Goal: Task Accomplishment & Management: Manage account settings

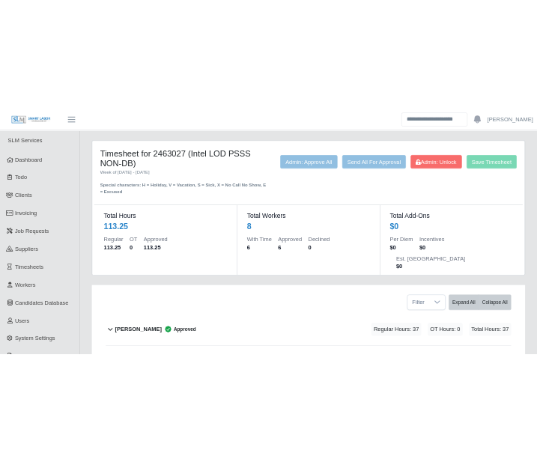
scroll to position [583, 0]
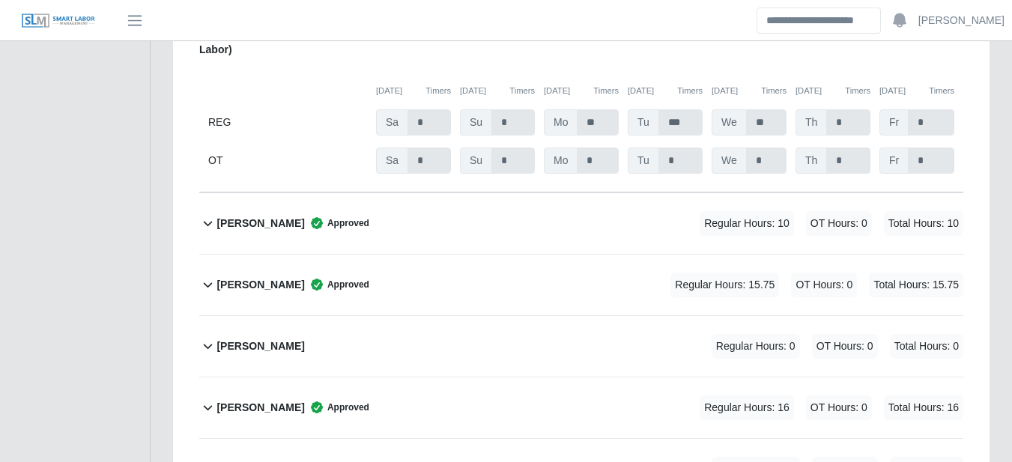
click at [250, 277] on b "Jesus Bernabe" at bounding box center [260, 285] width 88 height 16
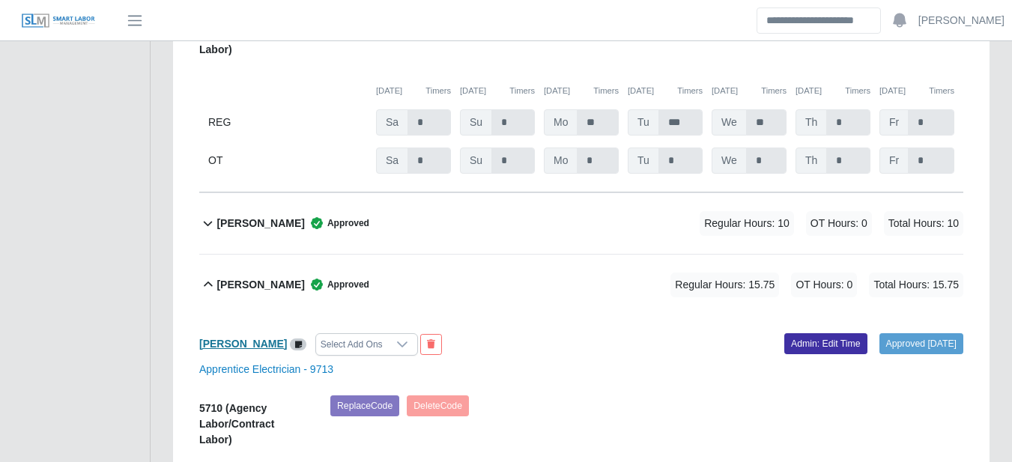
click at [260, 338] on b "Jesus Bernabe" at bounding box center [243, 344] width 88 height 12
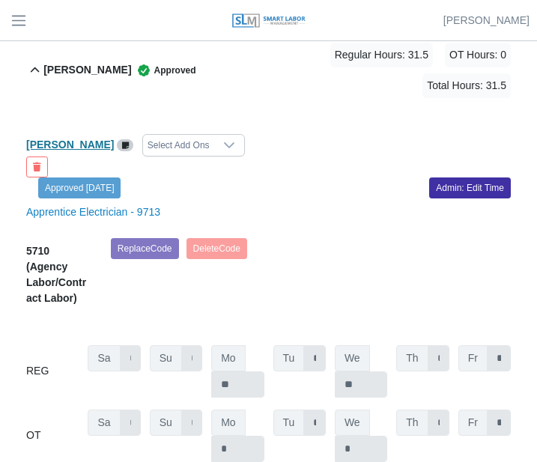
click at [44, 139] on b "Flor Vawter" at bounding box center [70, 145] width 88 height 12
click at [73, 139] on b "Flor Vawter" at bounding box center [70, 145] width 88 height 12
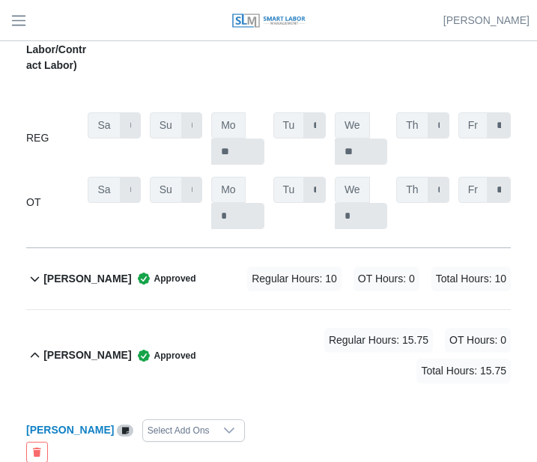
scroll to position [350, 0]
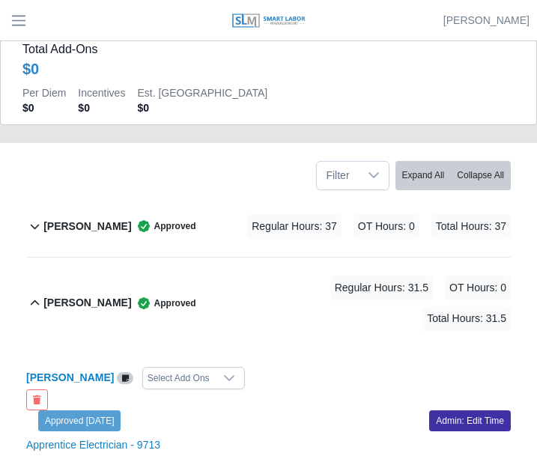
click at [87, 222] on b "Christina Jungblut" at bounding box center [87, 227] width 88 height 16
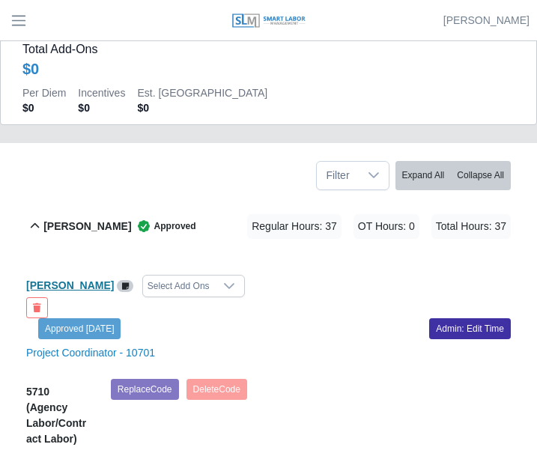
click at [70, 284] on b "Christina Jungblut" at bounding box center [70, 285] width 88 height 12
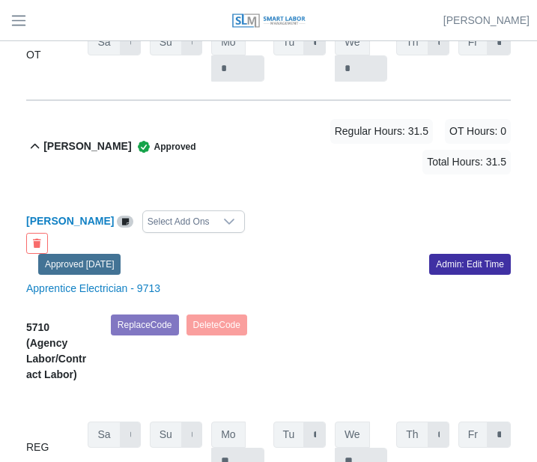
scroll to position [874, 0]
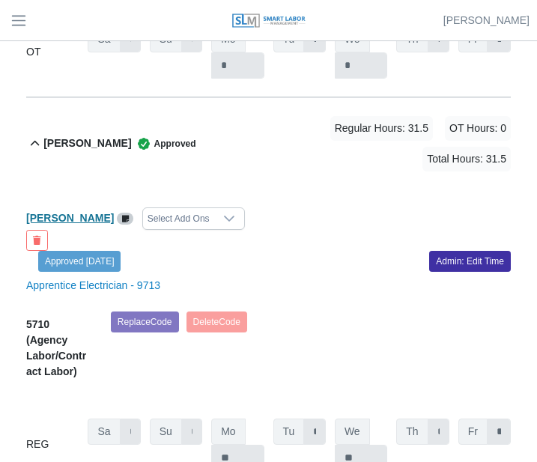
click at [46, 212] on b "Flor Vawter" at bounding box center [70, 218] width 88 height 12
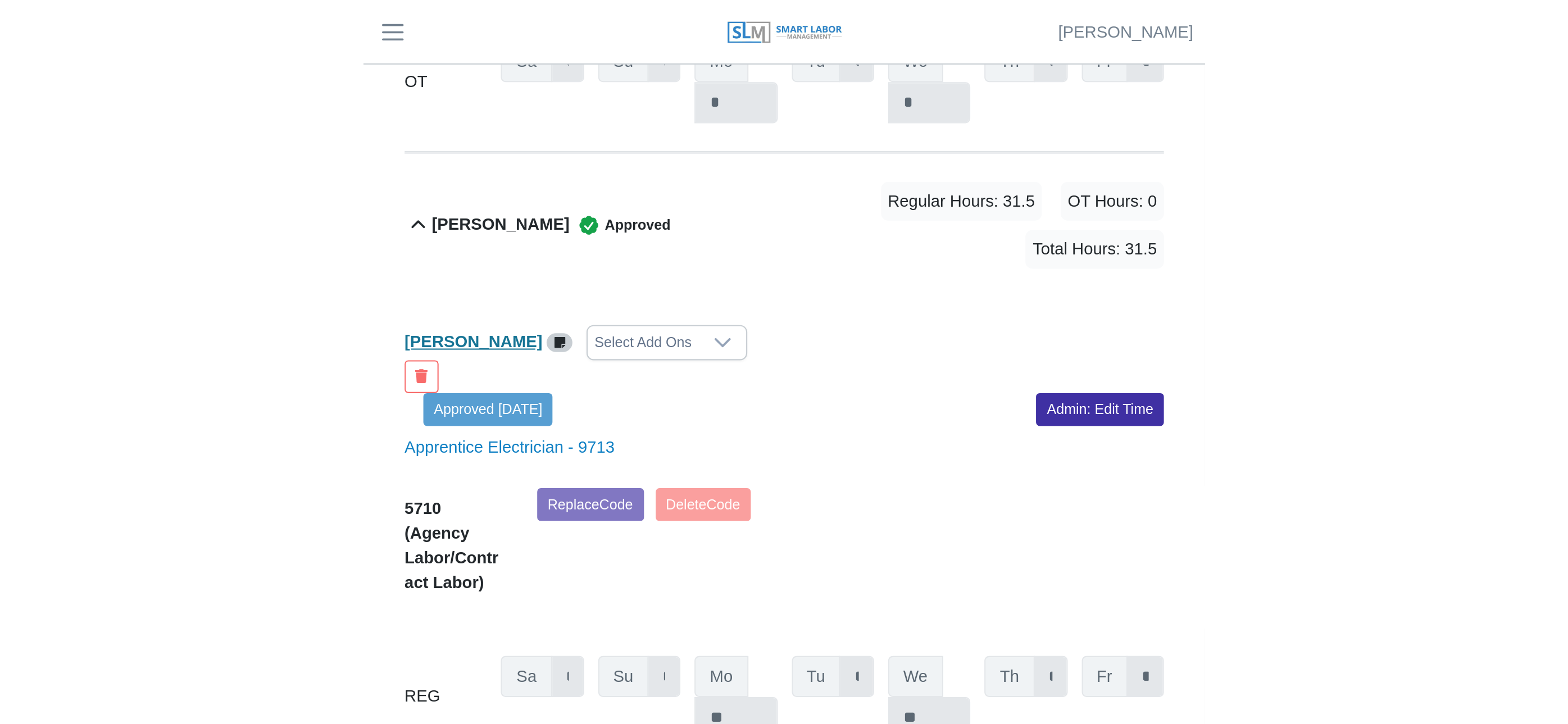
scroll to position [497, 0]
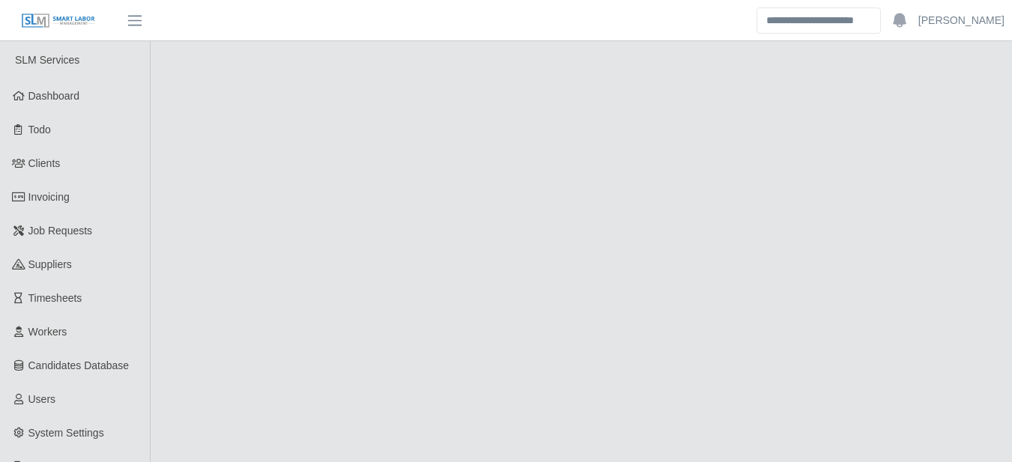
click at [934, 102] on main at bounding box center [581, 298] width 861 height 514
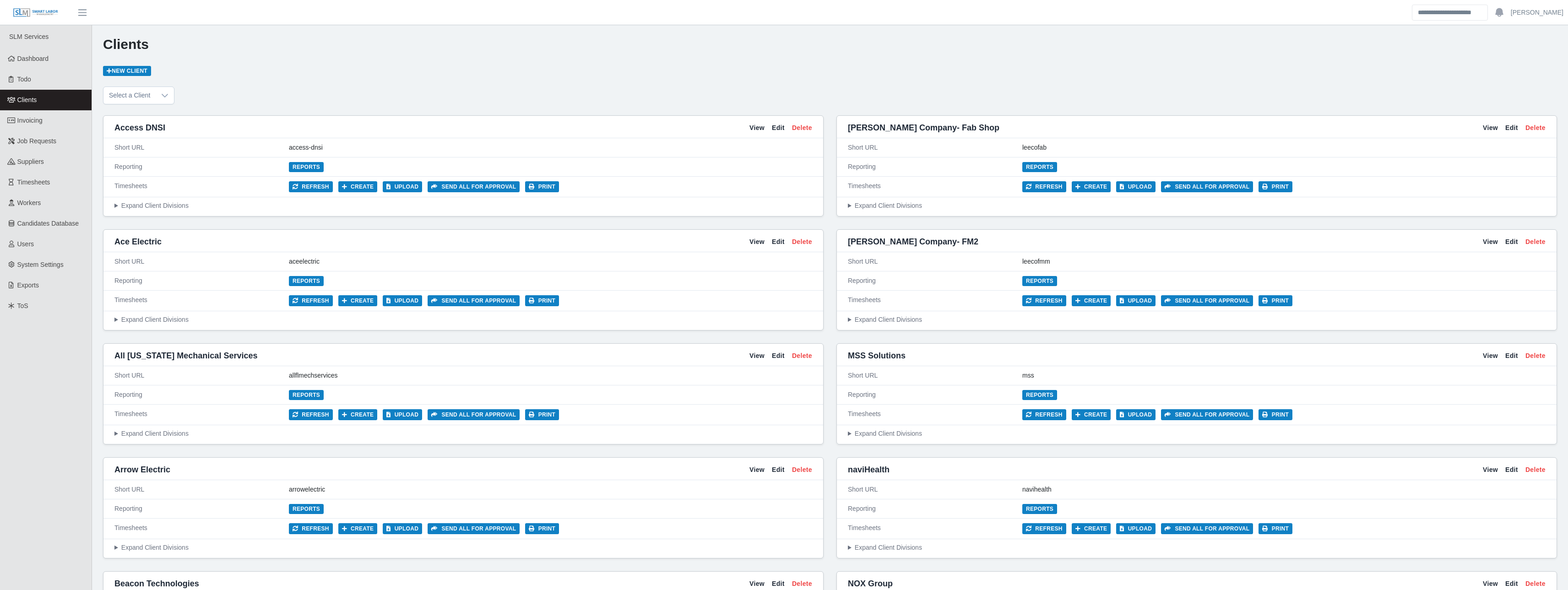
scroll to position [641, 0]
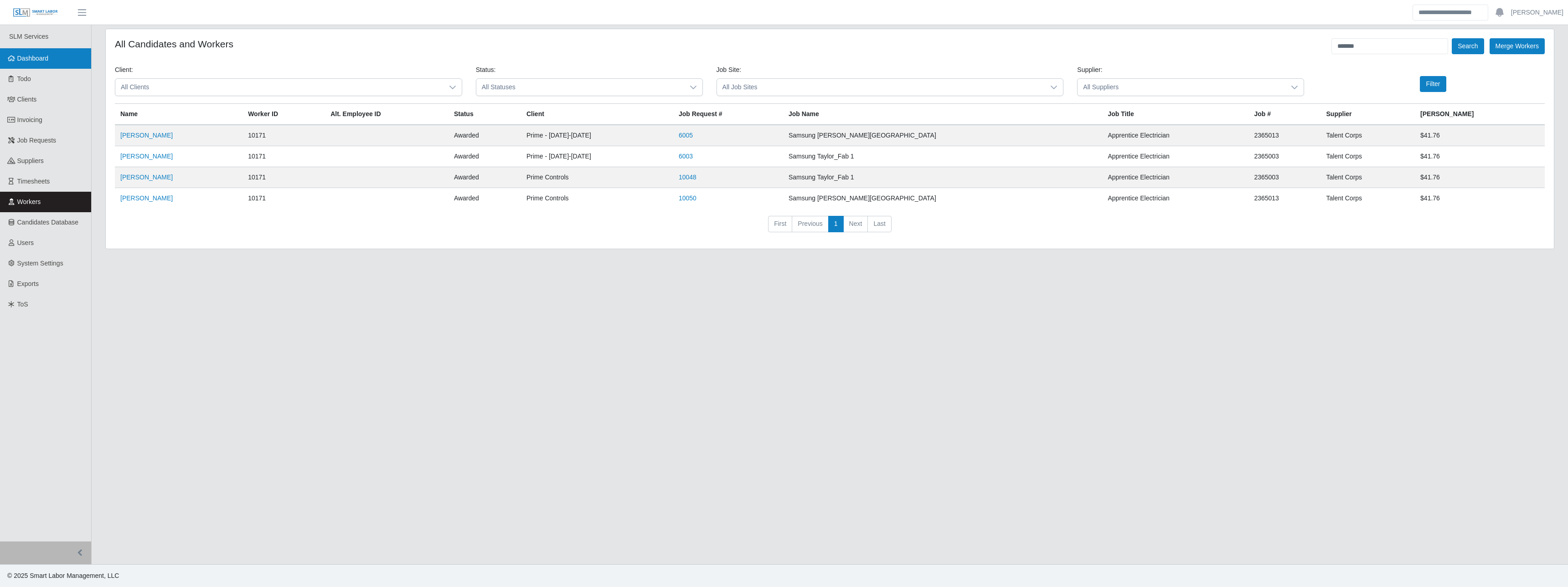
click at [42, 61] on span "Dashboard" at bounding box center [33, 58] width 32 height 7
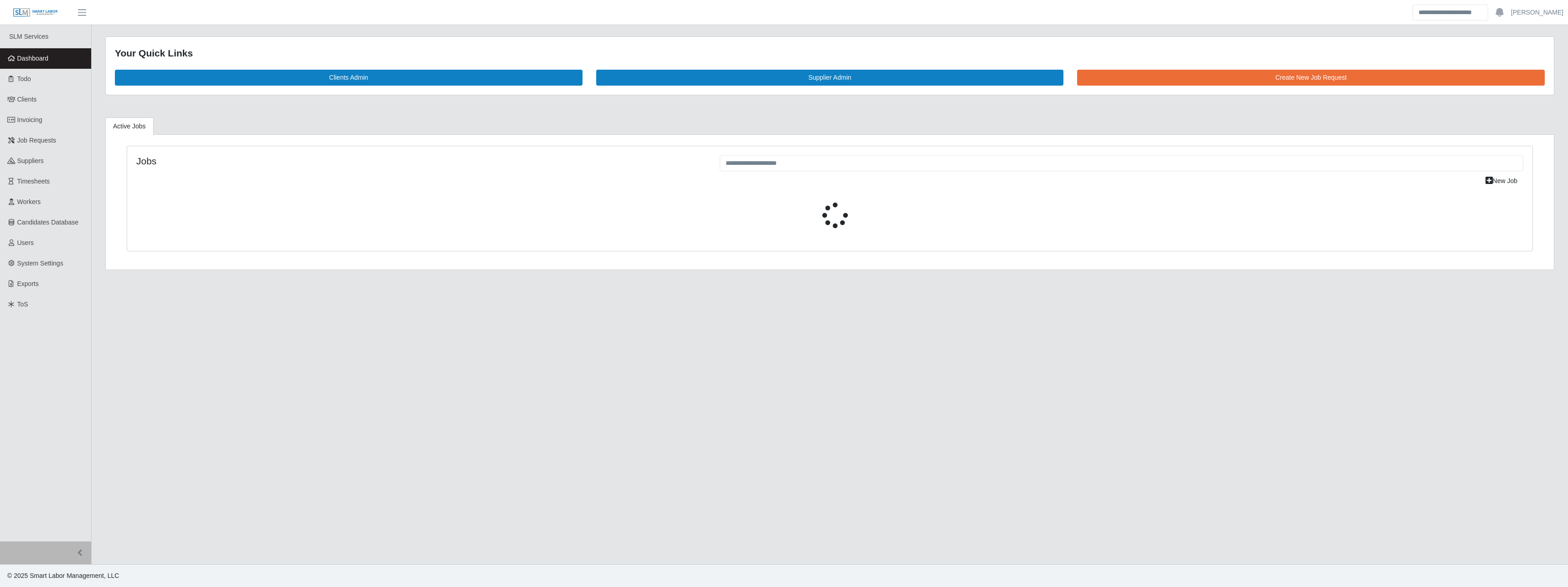
select select "****"
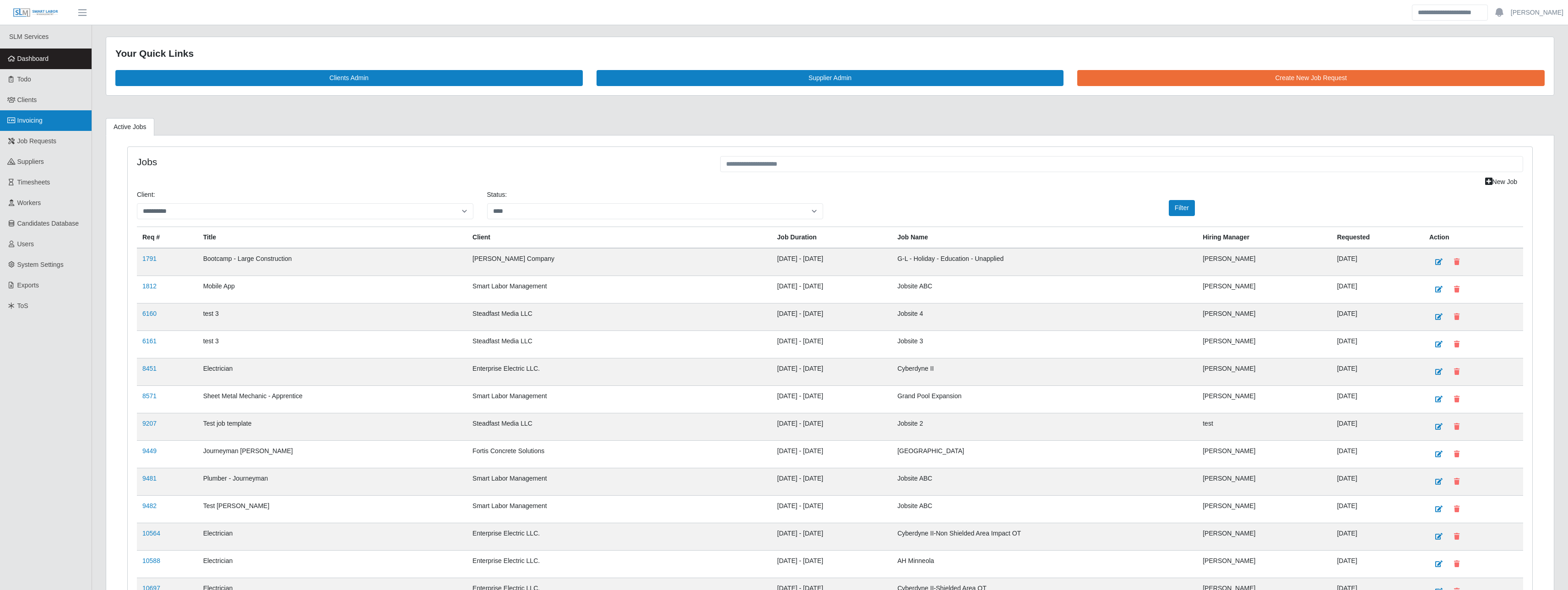
click at [37, 112] on link "Invoicing" at bounding box center [46, 120] width 92 height 21
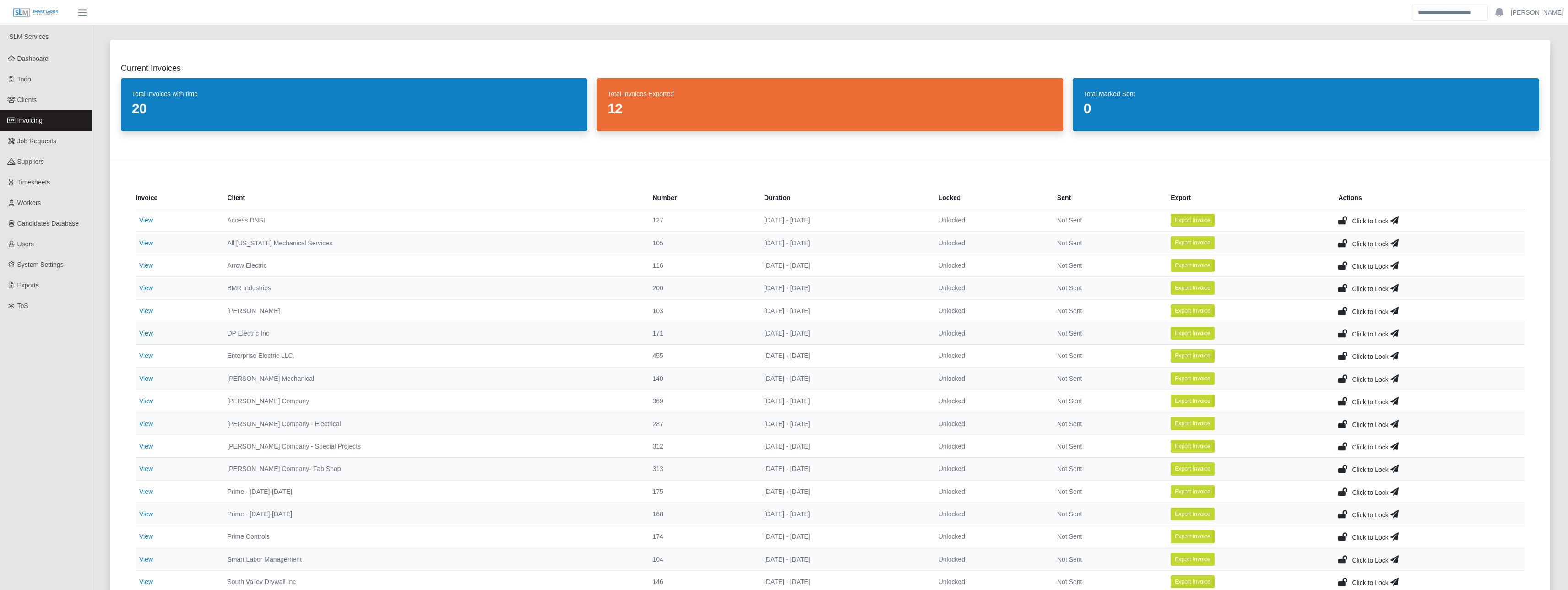
click at [145, 333] on link "View" at bounding box center [146, 333] width 13 height 7
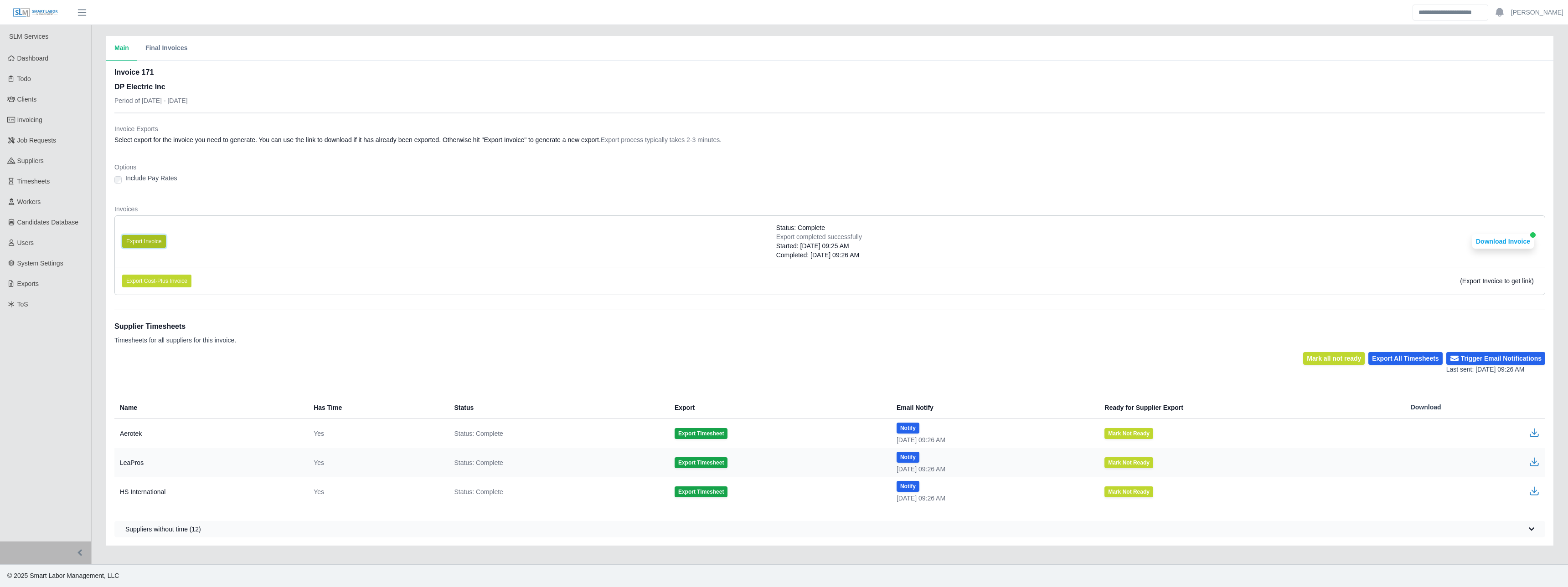
click at [144, 238] on button "Export Invoice" at bounding box center [144, 241] width 44 height 13
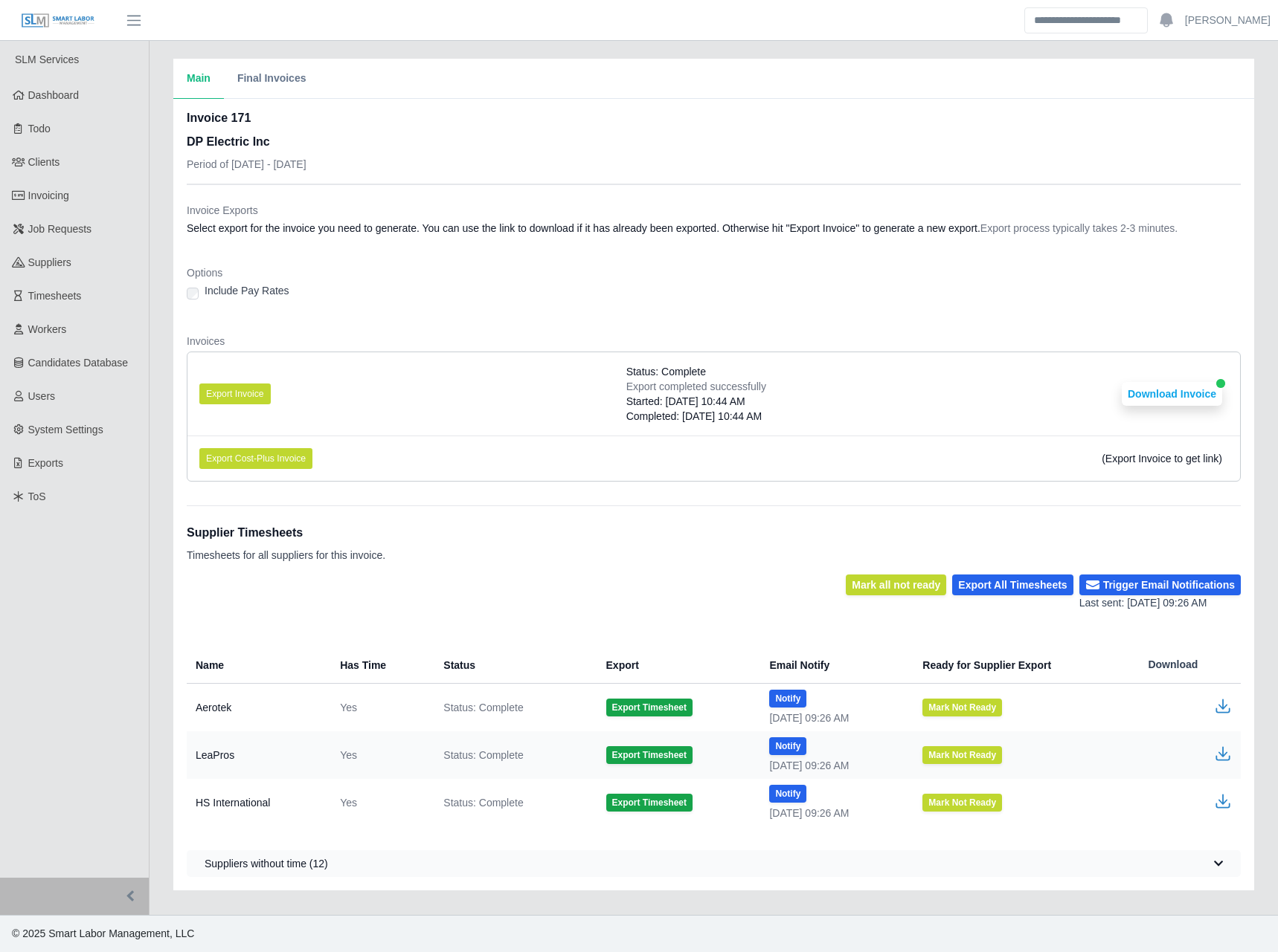
click at [448, 333] on dl "Invoice Exports Select export for the invoice you need to generate. You can use…" at bounding box center [713, 347] width 1054 height 291
click at [876, 301] on div "Include Pay Rates" at bounding box center [713, 293] width 1054 height 21
click at [1154, 390] on button "Download Invoice" at bounding box center [1171, 394] width 100 height 24
click at [70, 182] on link "Invoicing" at bounding box center [74, 196] width 149 height 34
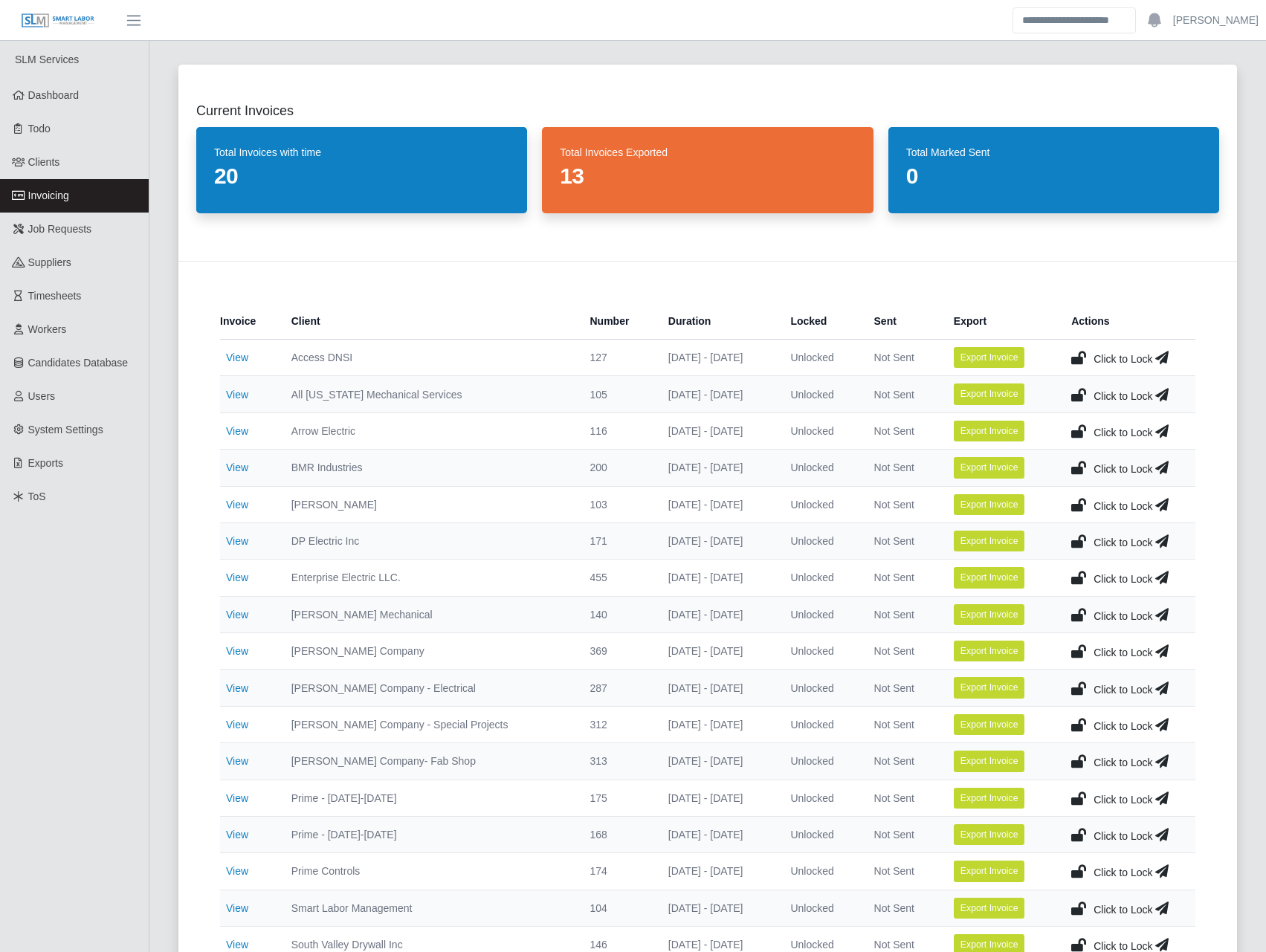
click at [1077, 537] on icon at bounding box center [1078, 541] width 15 height 21
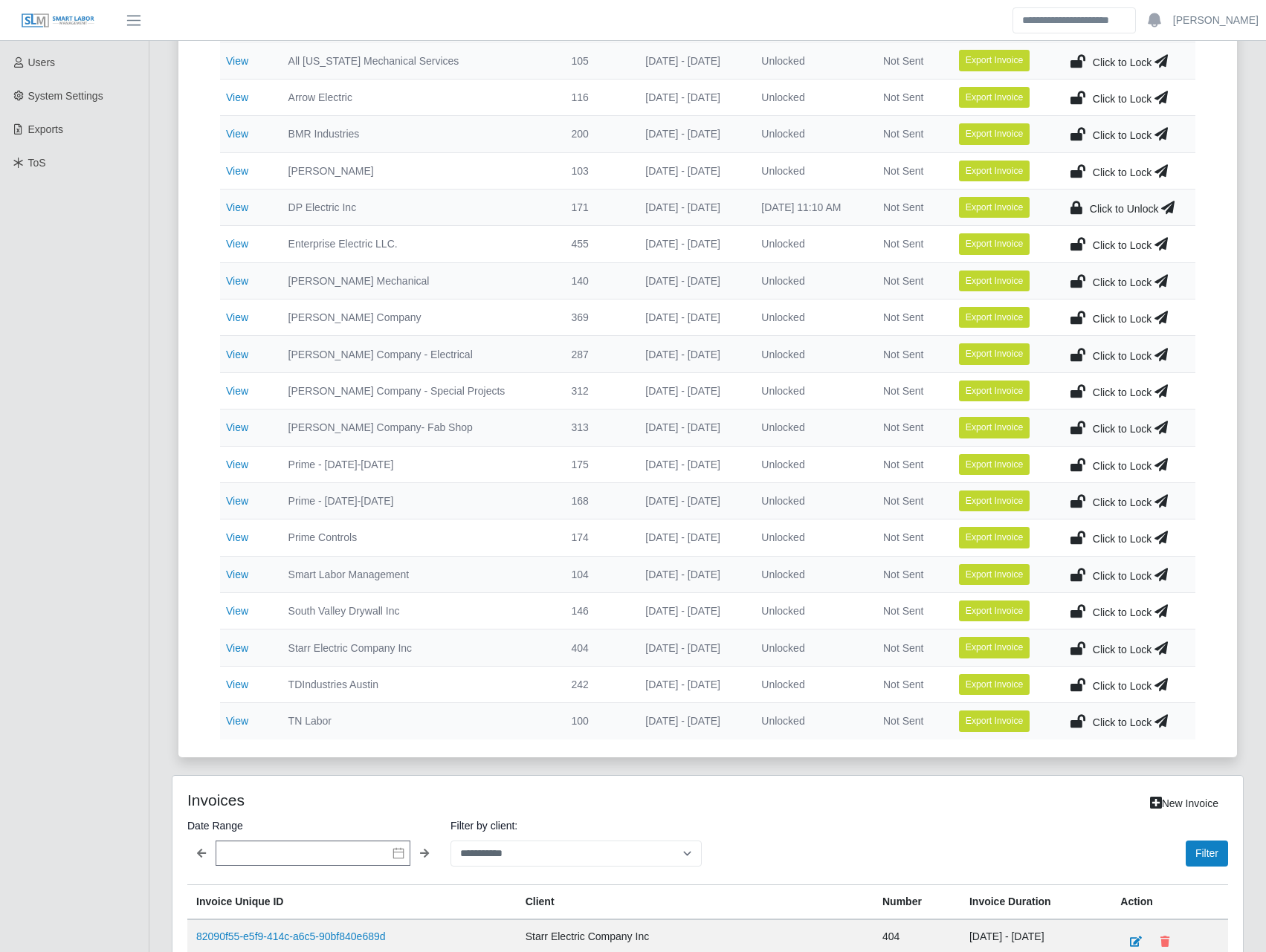
scroll to position [347, 0]
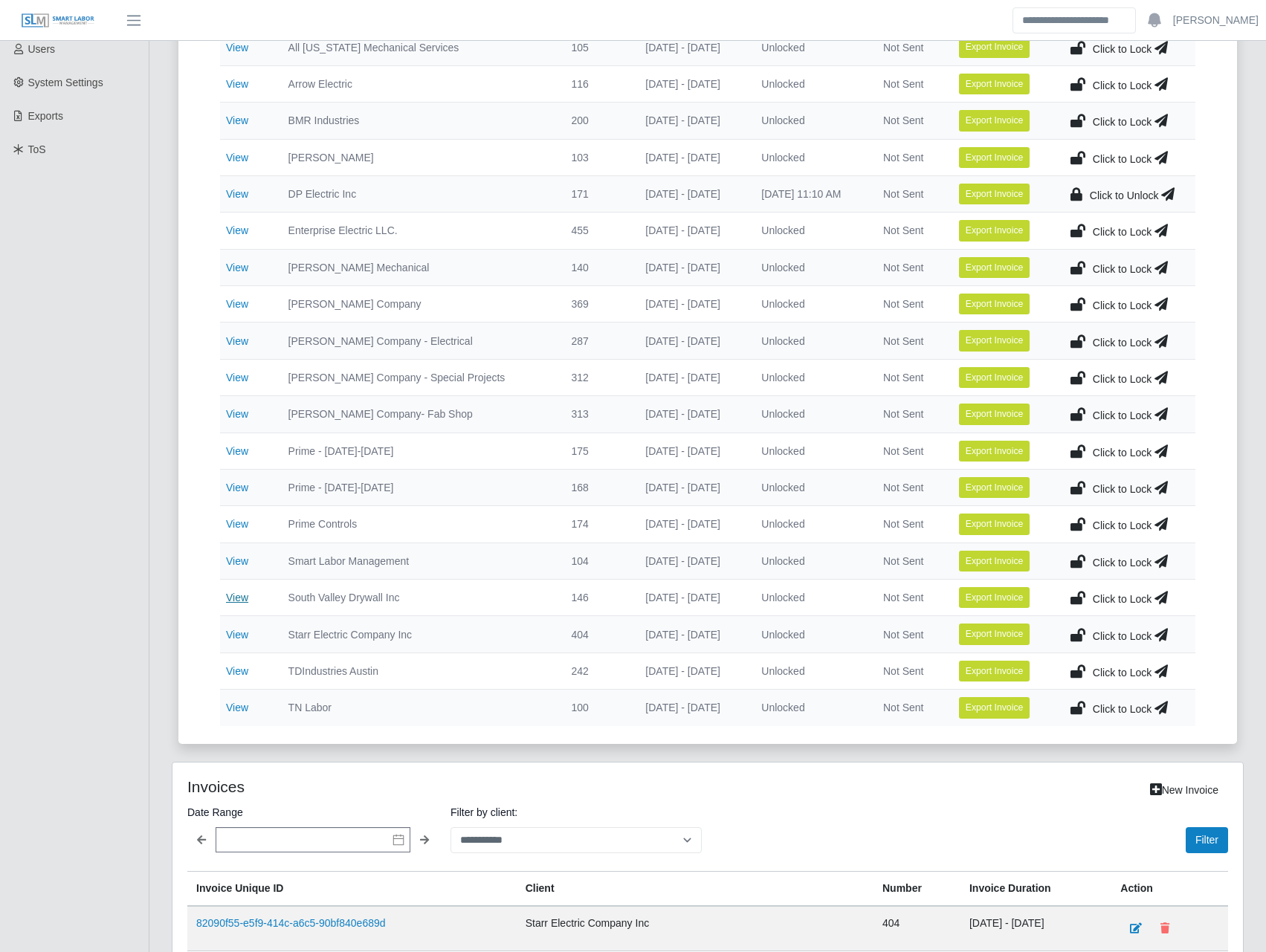
click at [247, 594] on link "View" at bounding box center [237, 598] width 22 height 12
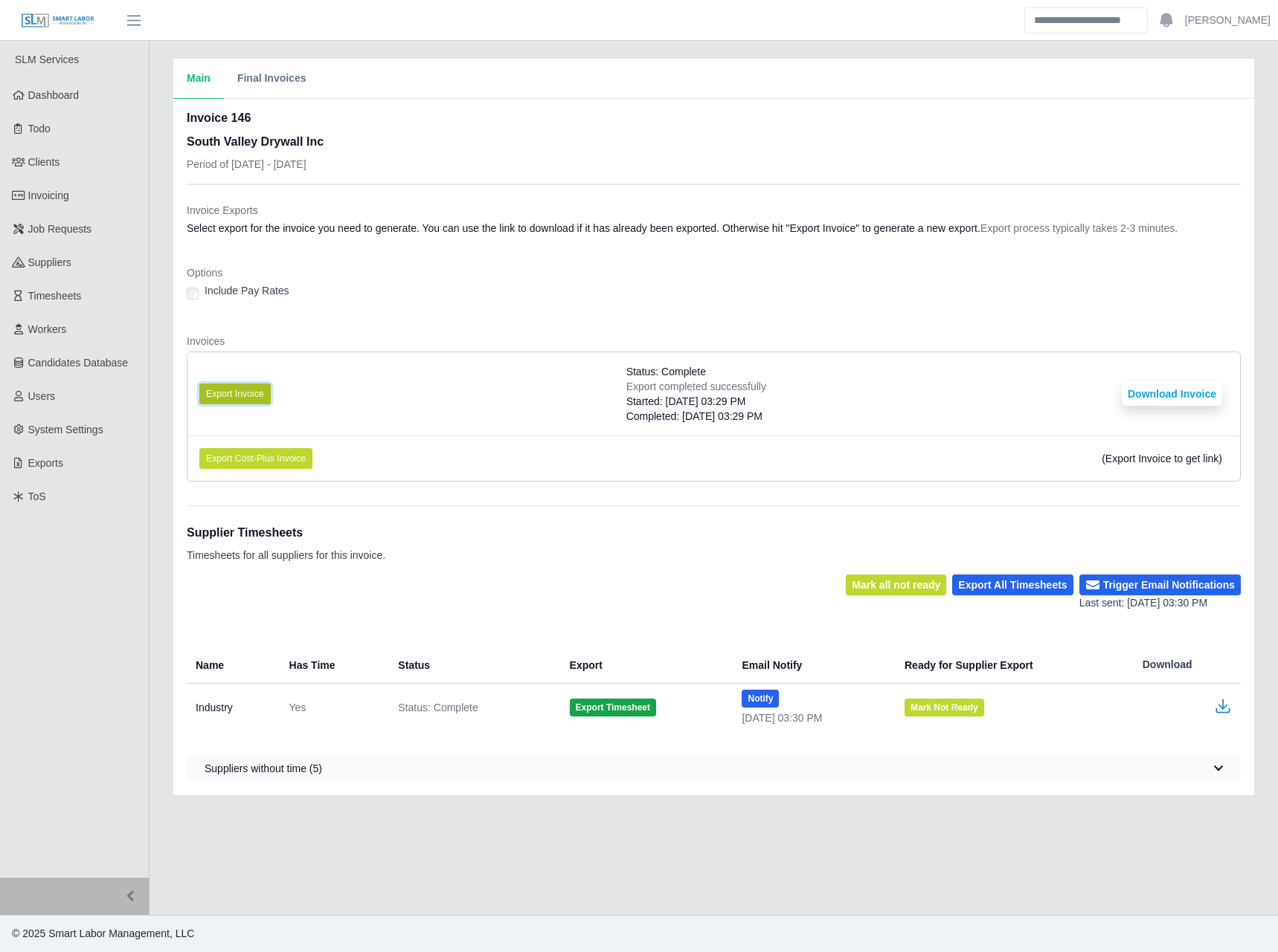
click at [252, 397] on button "Export Invoice" at bounding box center [235, 393] width 71 height 21
drag, startPoint x: 601, startPoint y: 465, endPoint x: 639, endPoint y: 444, distance: 43.4
click at [601, 465] on li "Export Cost-Plus Invoice (Export Invoice to get link)" at bounding box center [714, 459] width 1053 height 46
click at [1154, 389] on button "Download Invoice" at bounding box center [1171, 394] width 100 height 24
click at [69, 204] on link "Invoicing" at bounding box center [74, 196] width 149 height 34
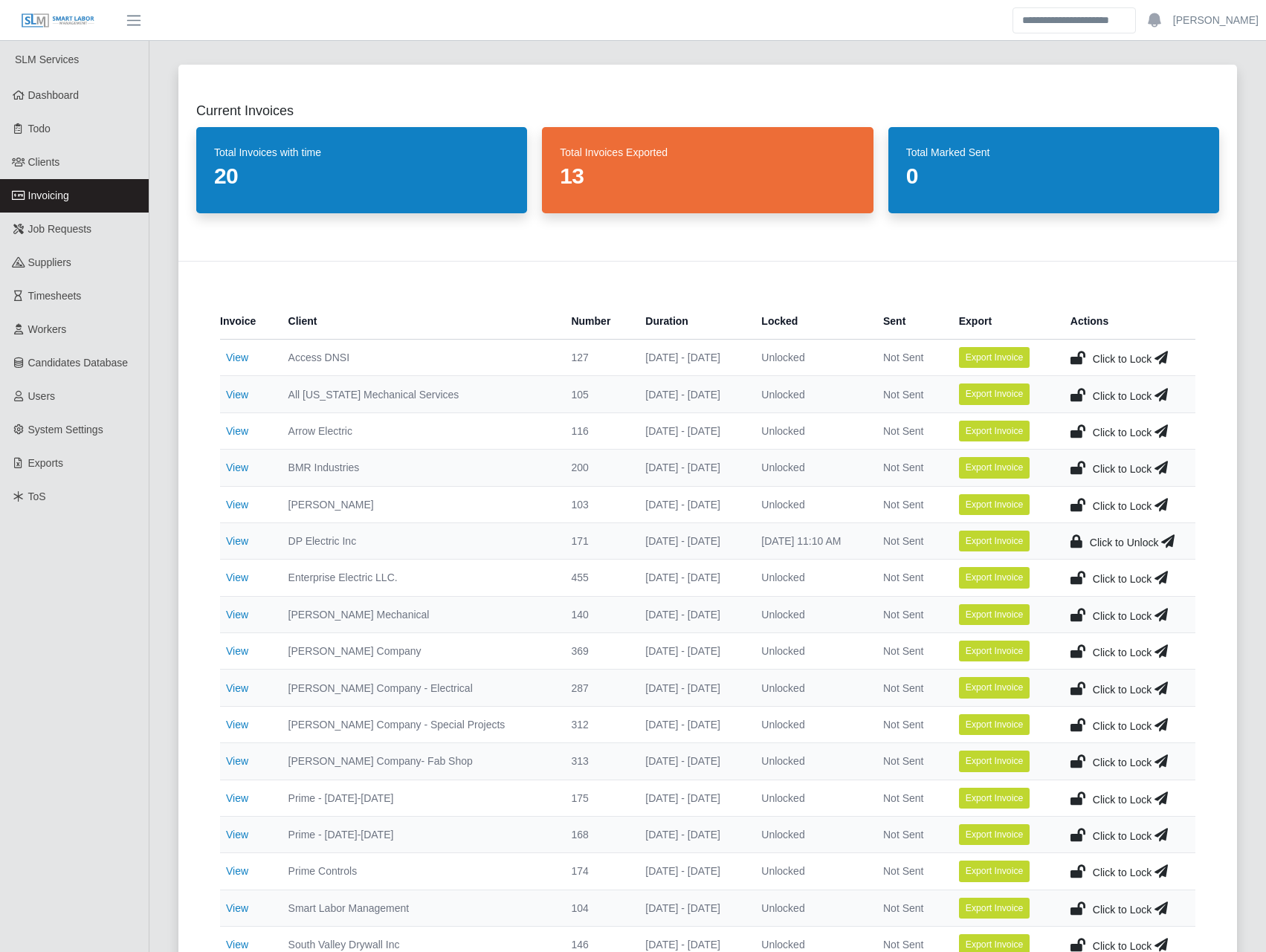
scroll to position [347, 0]
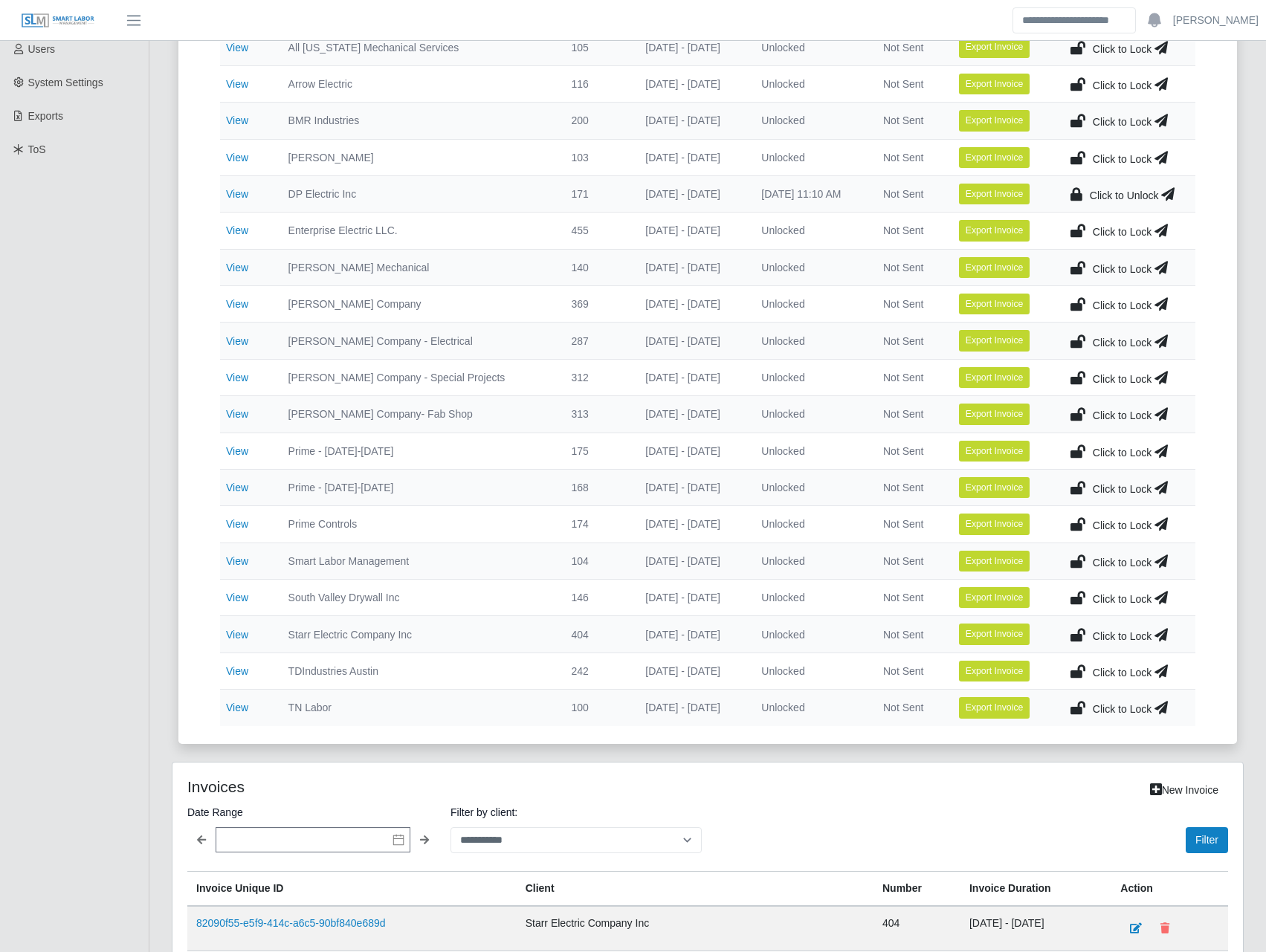
click at [1070, 596] on icon at bounding box center [1077, 598] width 15 height 21
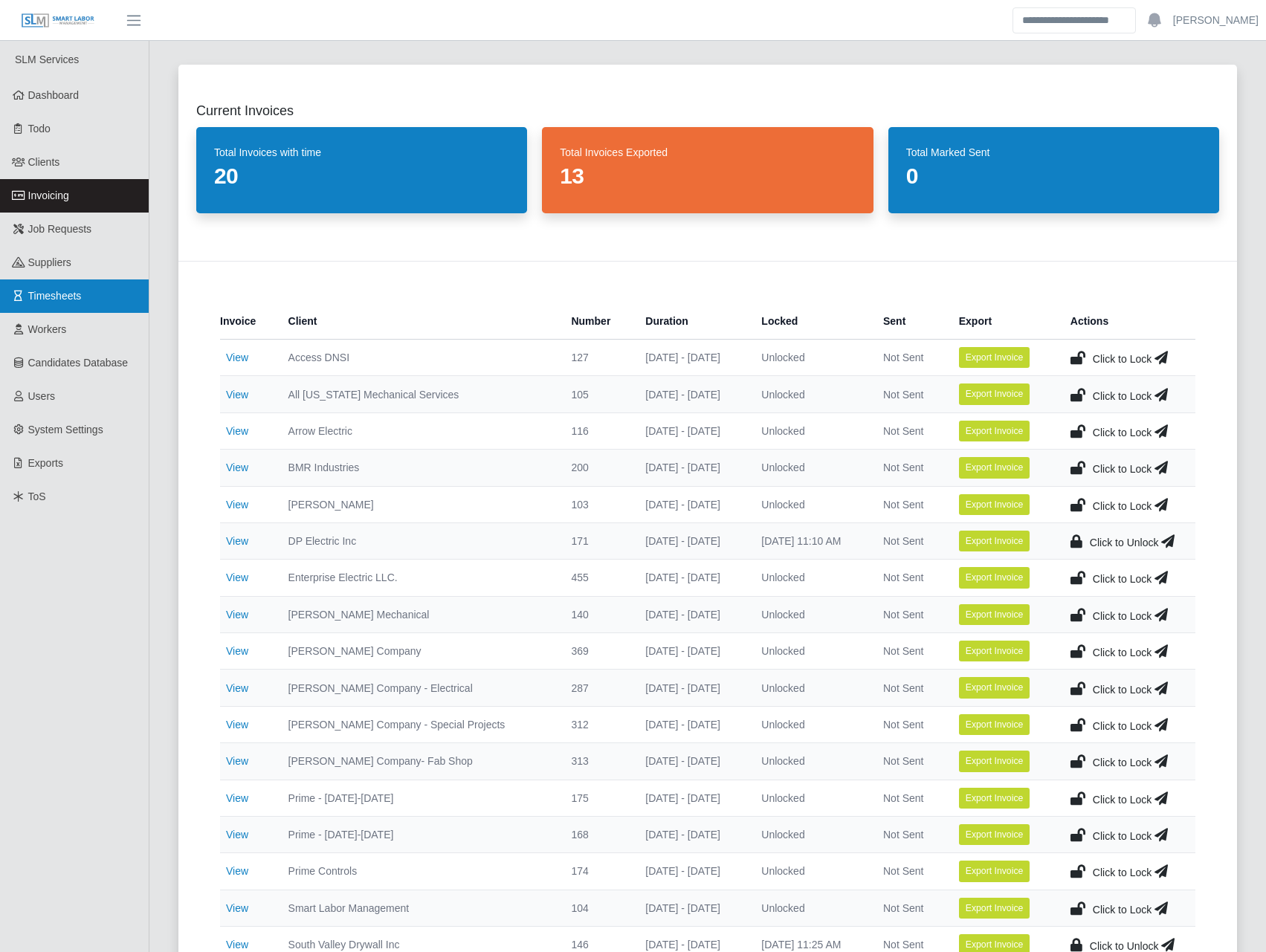
click at [71, 296] on span "Timesheets" at bounding box center [55, 296] width 54 height 12
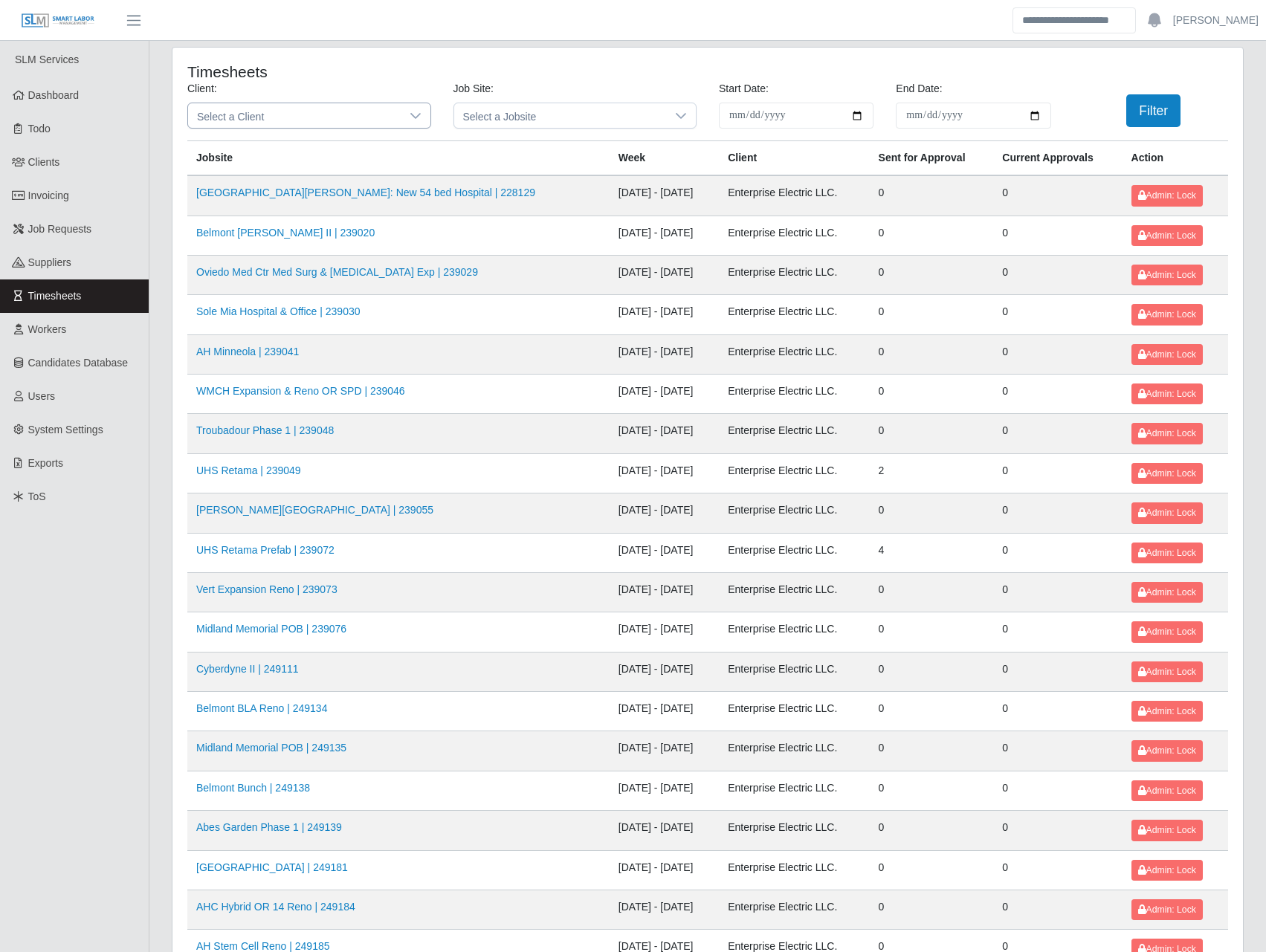
click at [410, 122] on div at bounding box center [416, 115] width 30 height 25
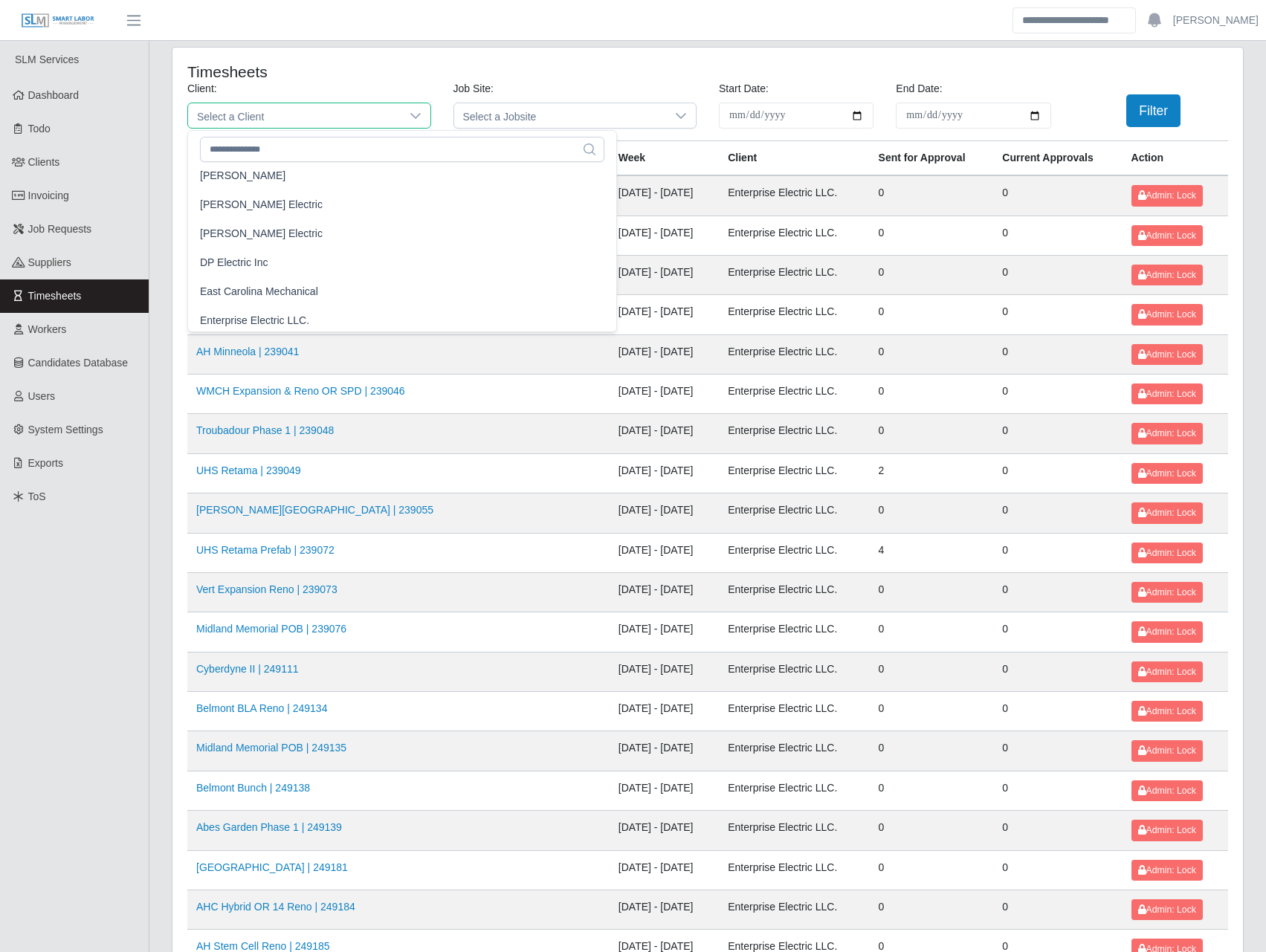
scroll to position [520, 0]
click at [336, 266] on li "Enterprise Electric LLC." at bounding box center [401, 270] width 422 height 28
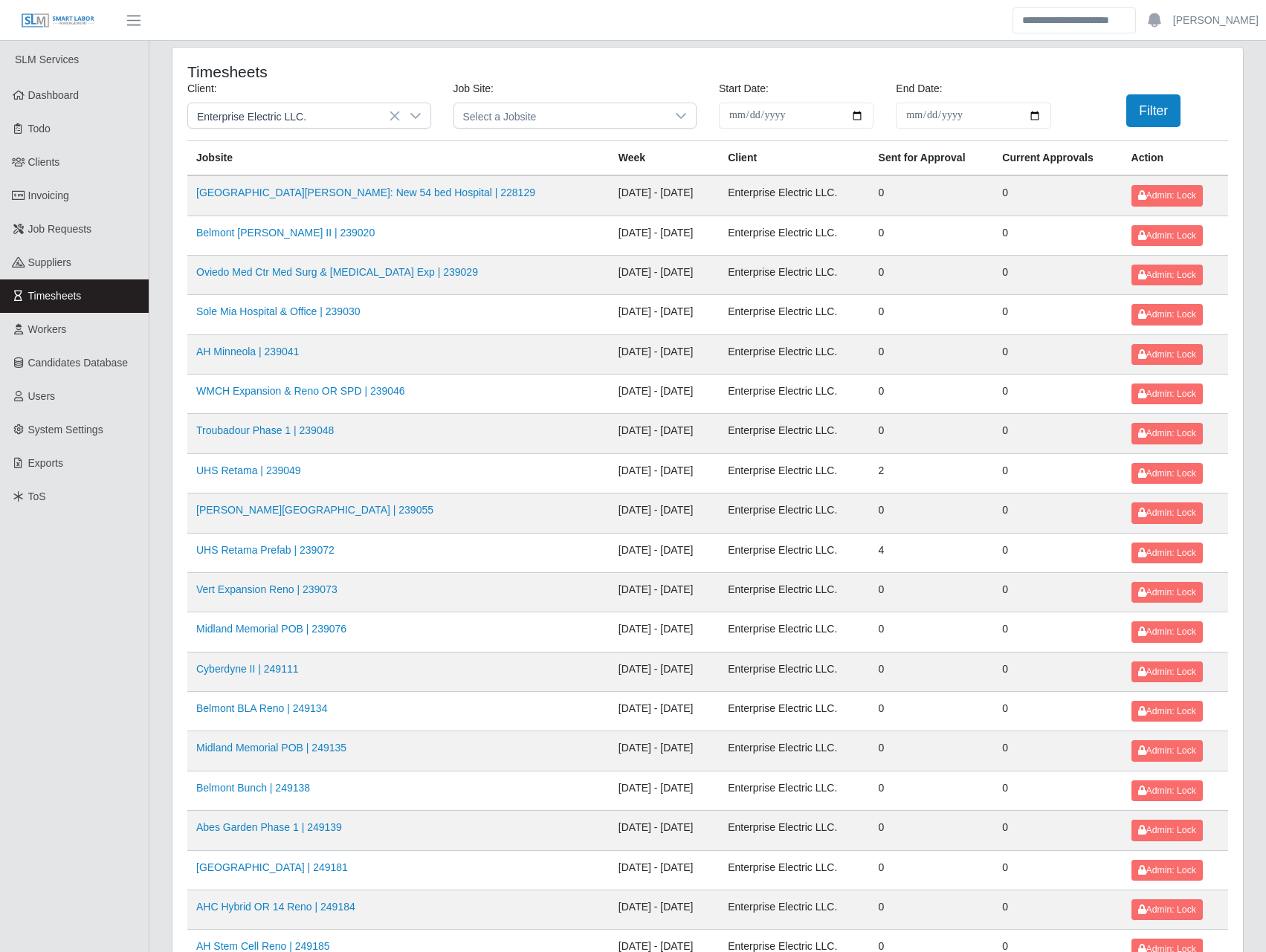
click at [858, 112] on input "**********" at bounding box center [796, 115] width 155 height 26
type input "**********"
drag, startPoint x: 1053, startPoint y: 109, endPoint x: 1044, endPoint y: 111, distance: 9.2
click at [1050, 109] on div "End Date: Please provide a valid end date." at bounding box center [973, 105] width 177 height 48
click at [1042, 112] on input "End Date:" at bounding box center [973, 115] width 155 height 26
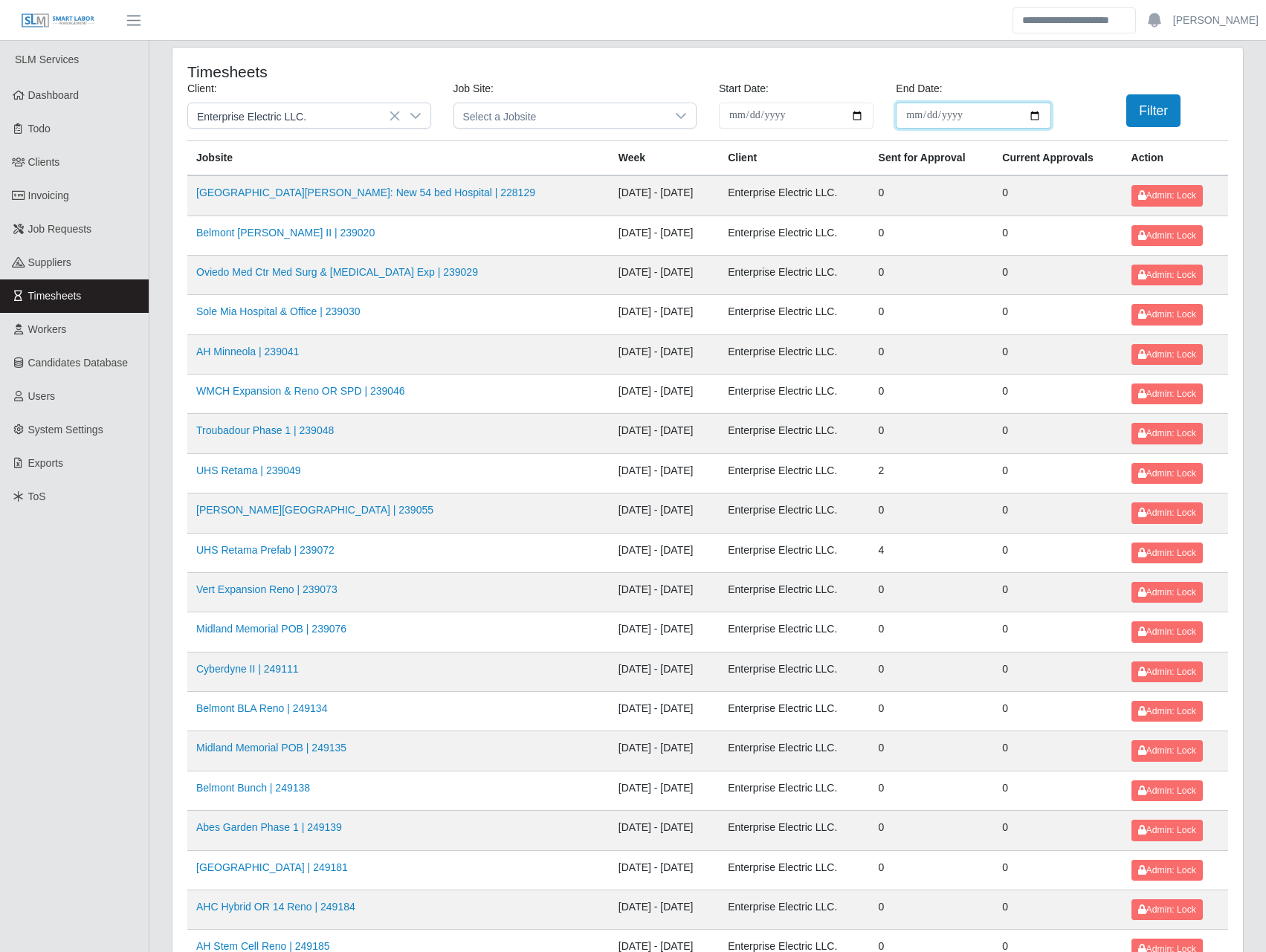
click at [1039, 116] on input "End Date:" at bounding box center [973, 115] width 155 height 26
type input "**********"
click at [1145, 114] on button "Filter" at bounding box center [1153, 110] width 55 height 33
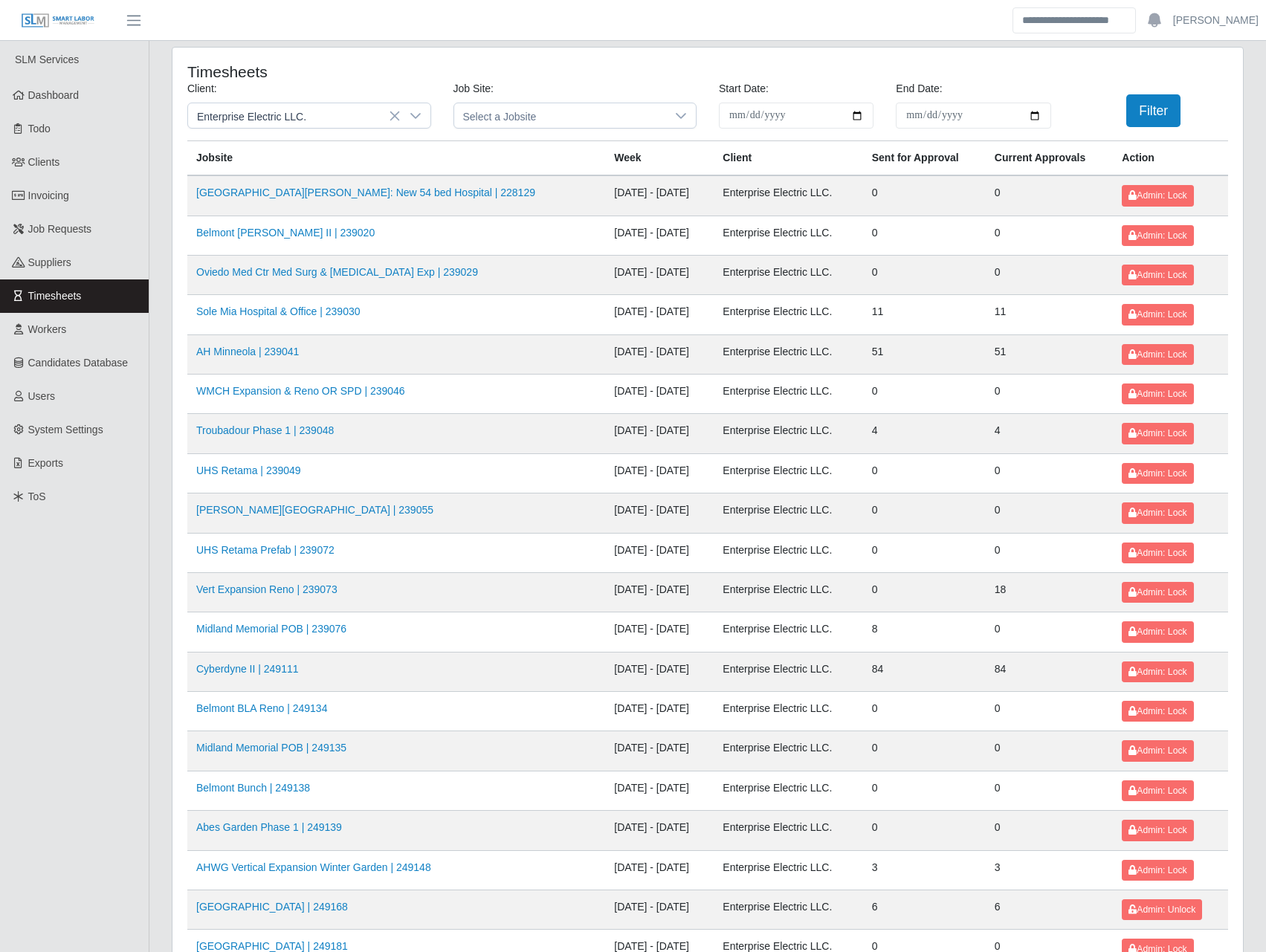
drag, startPoint x: 908, startPoint y: 510, endPoint x: 884, endPoint y: 565, distance: 60.0
drag, startPoint x: 884, startPoint y: 565, endPoint x: 777, endPoint y: 576, distance: 107.6
click at [777, 576] on td "Enterprise Electric LLC." at bounding box center [788, 593] width 149 height 40
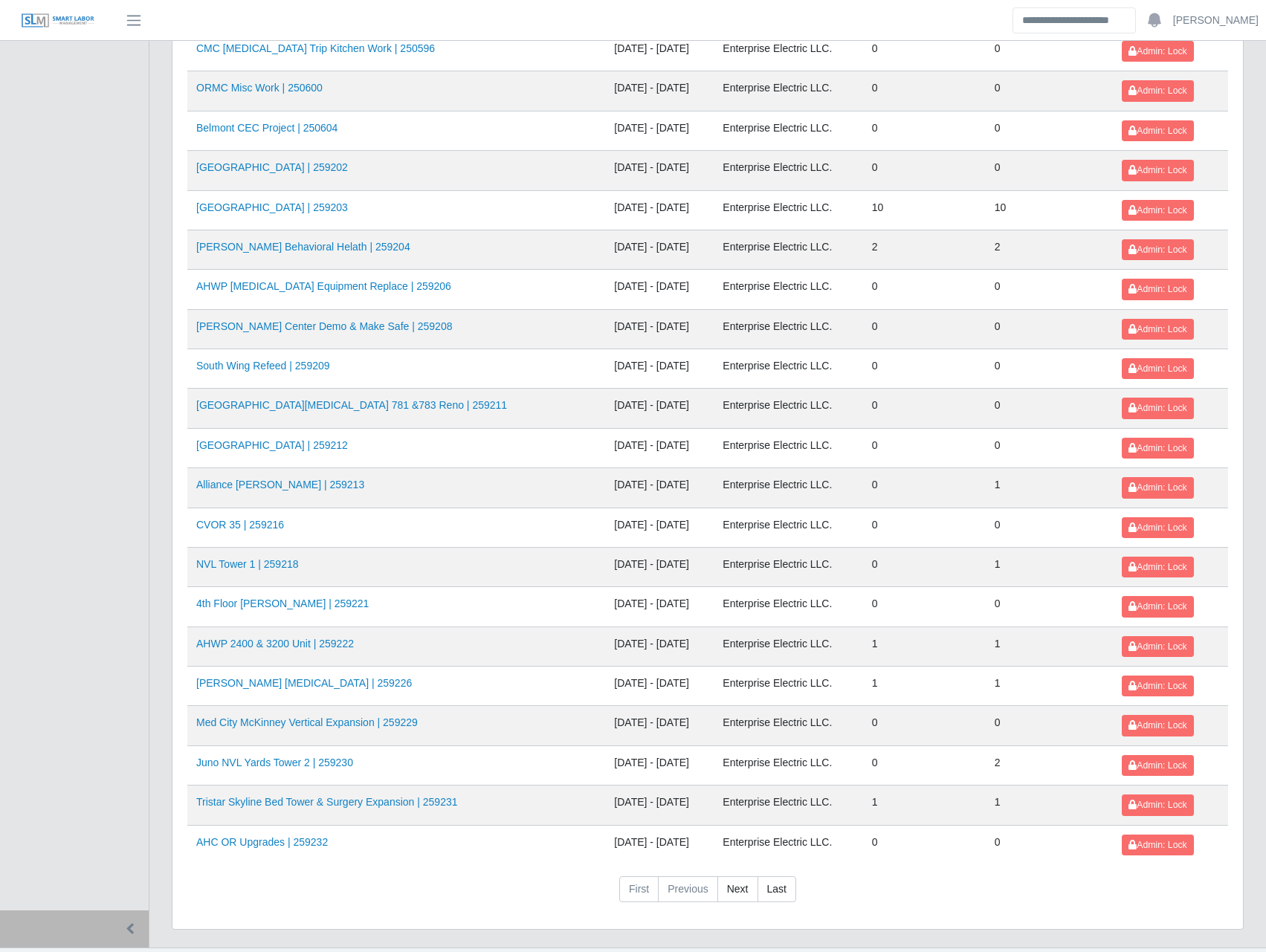
scroll to position [1327, 0]
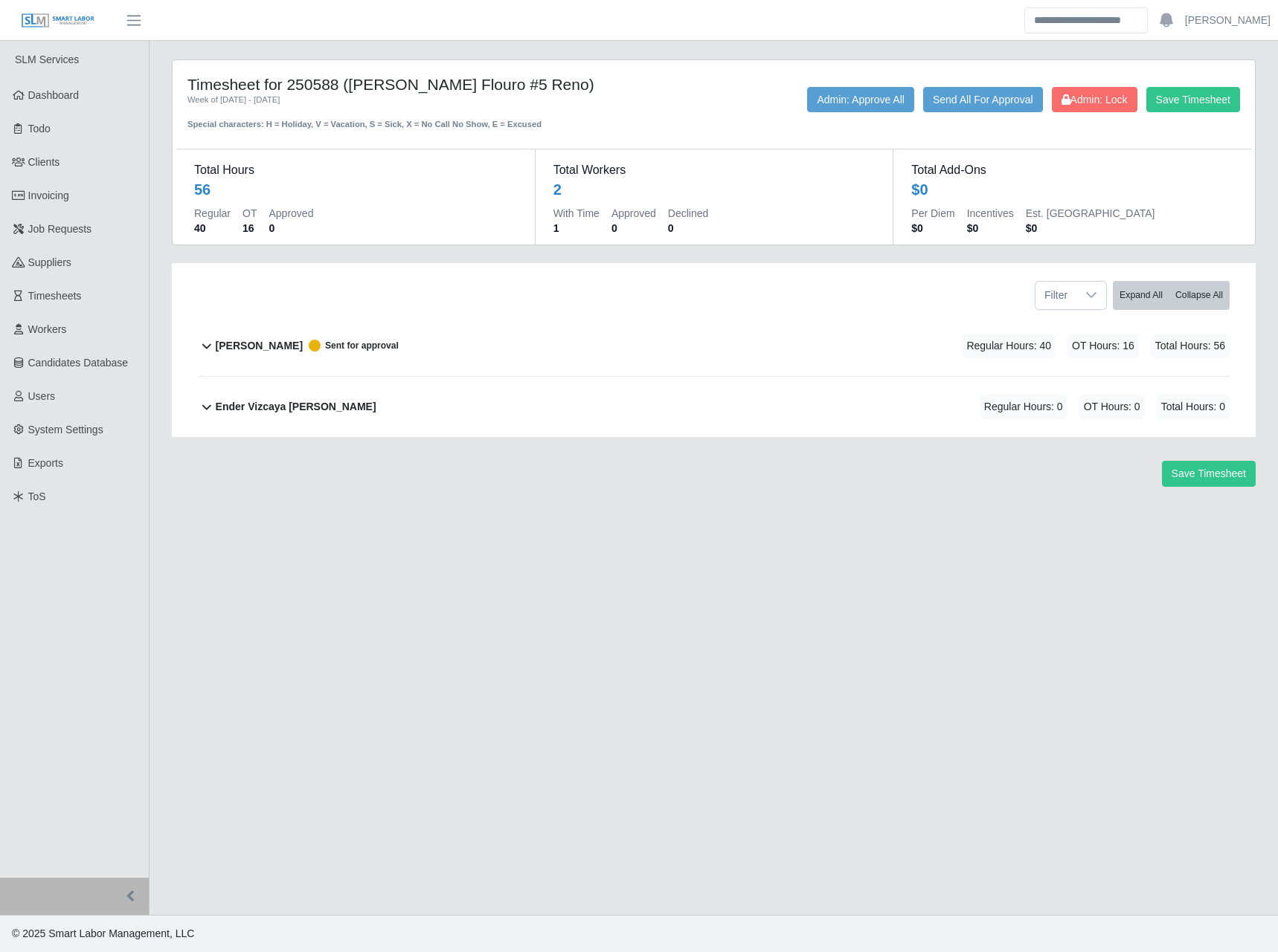
drag, startPoint x: 361, startPoint y: 90, endPoint x: 479, endPoint y: 99, distance: 118.3
click at [479, 99] on div "Timesheet for 250588 ([PERSON_NAME] Flouro #5 Reno) Week of [DATE] - [DATE] Spe…" at bounding box center [399, 103] width 448 height 56
click at [265, 343] on b "[PERSON_NAME]" at bounding box center [259, 346] width 87 height 16
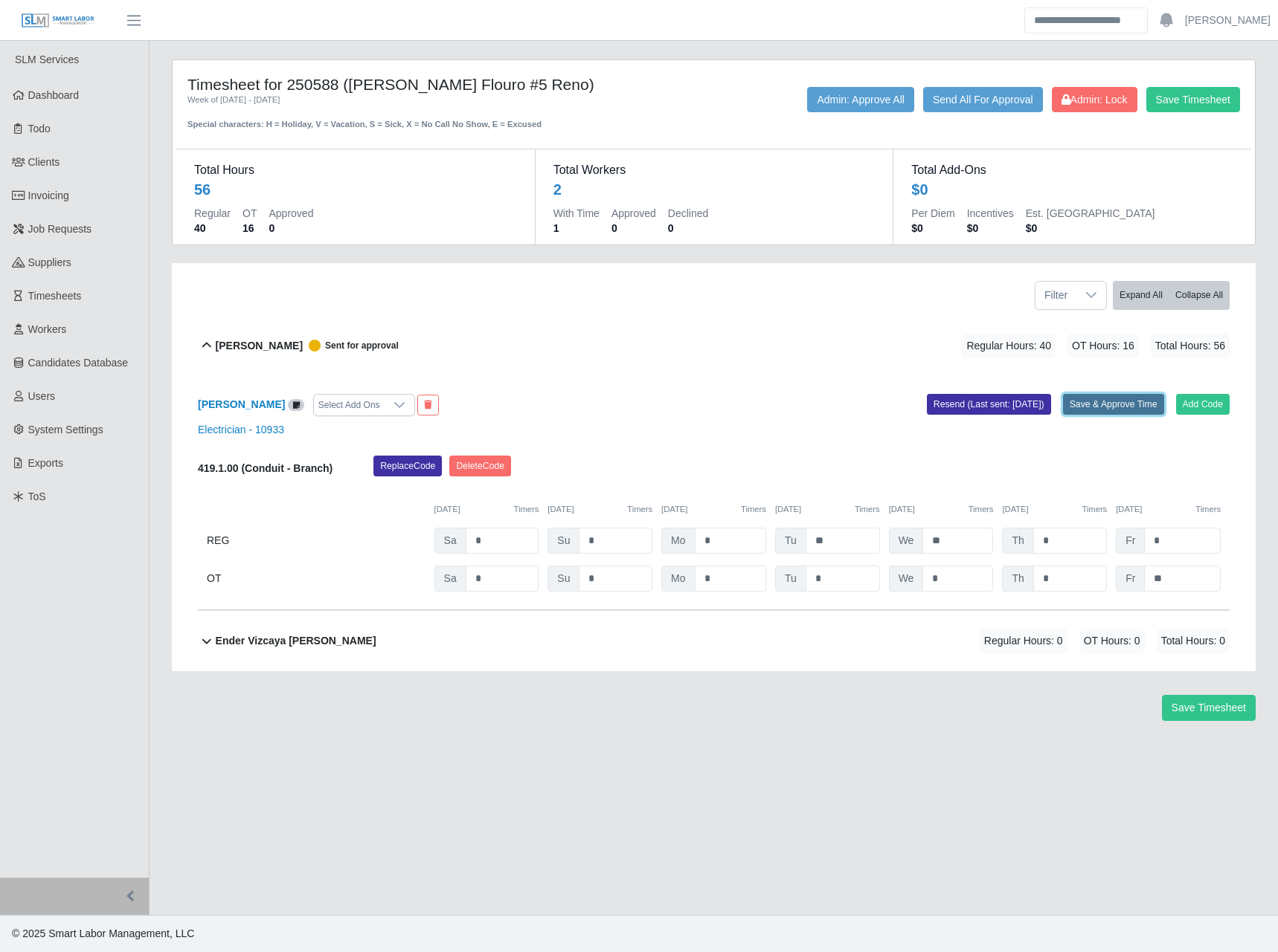
click at [1112, 407] on button "Save & Approve Time" at bounding box center [1113, 404] width 101 height 21
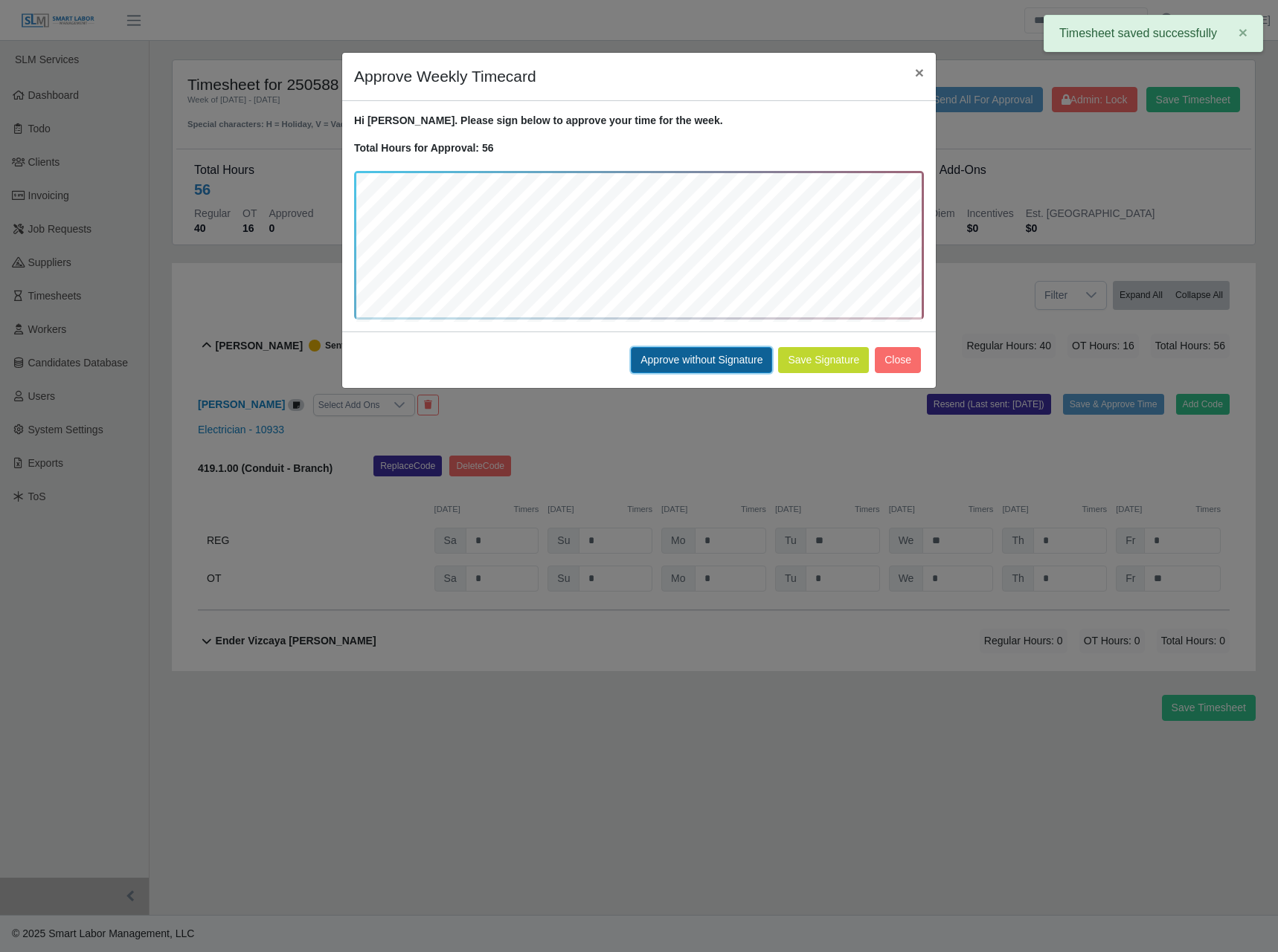
click at [712, 358] on button "Approve without Signature" at bounding box center [701, 360] width 141 height 26
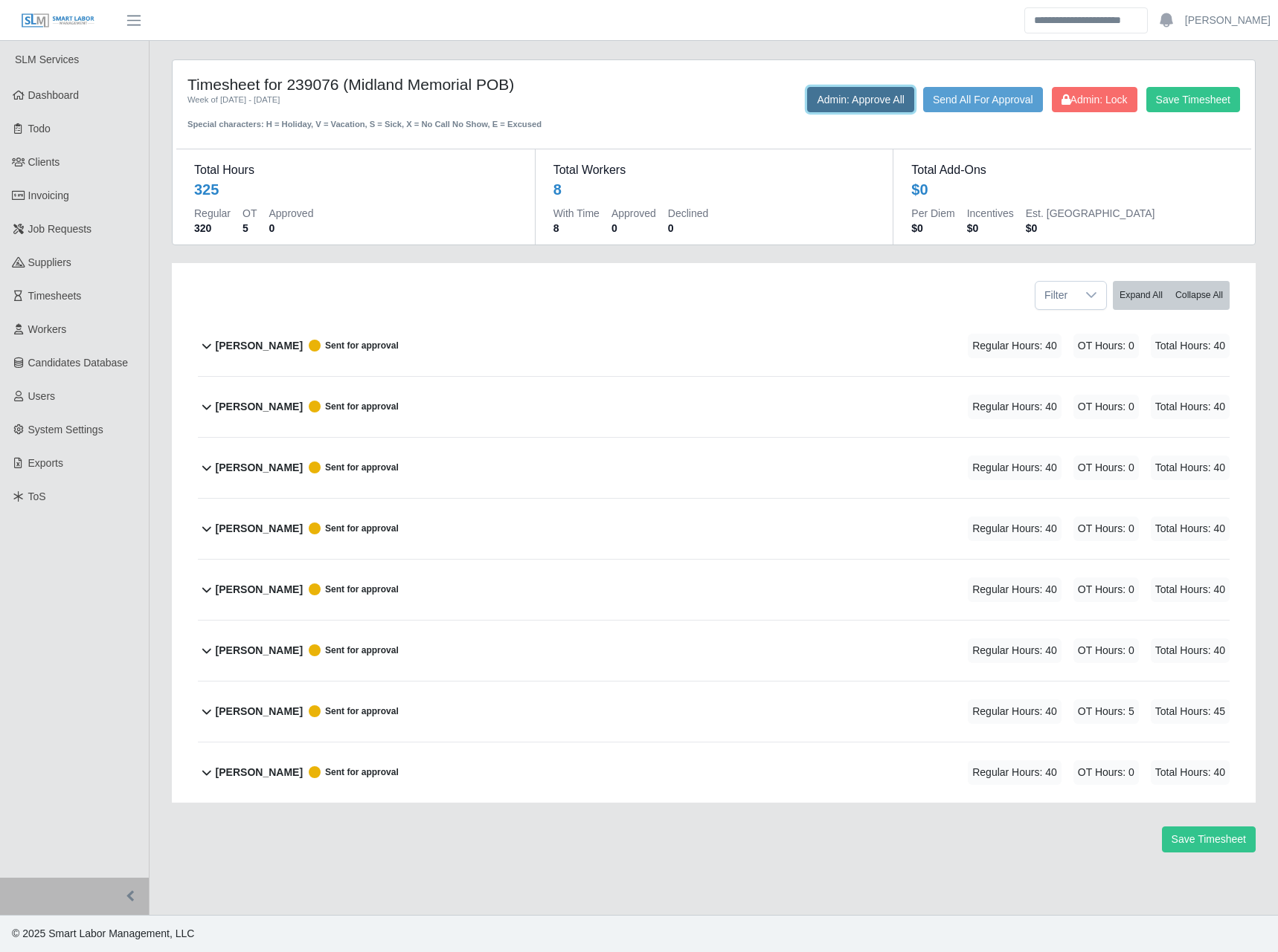
click at [827, 92] on button "Admin: Approve All" at bounding box center [860, 99] width 107 height 25
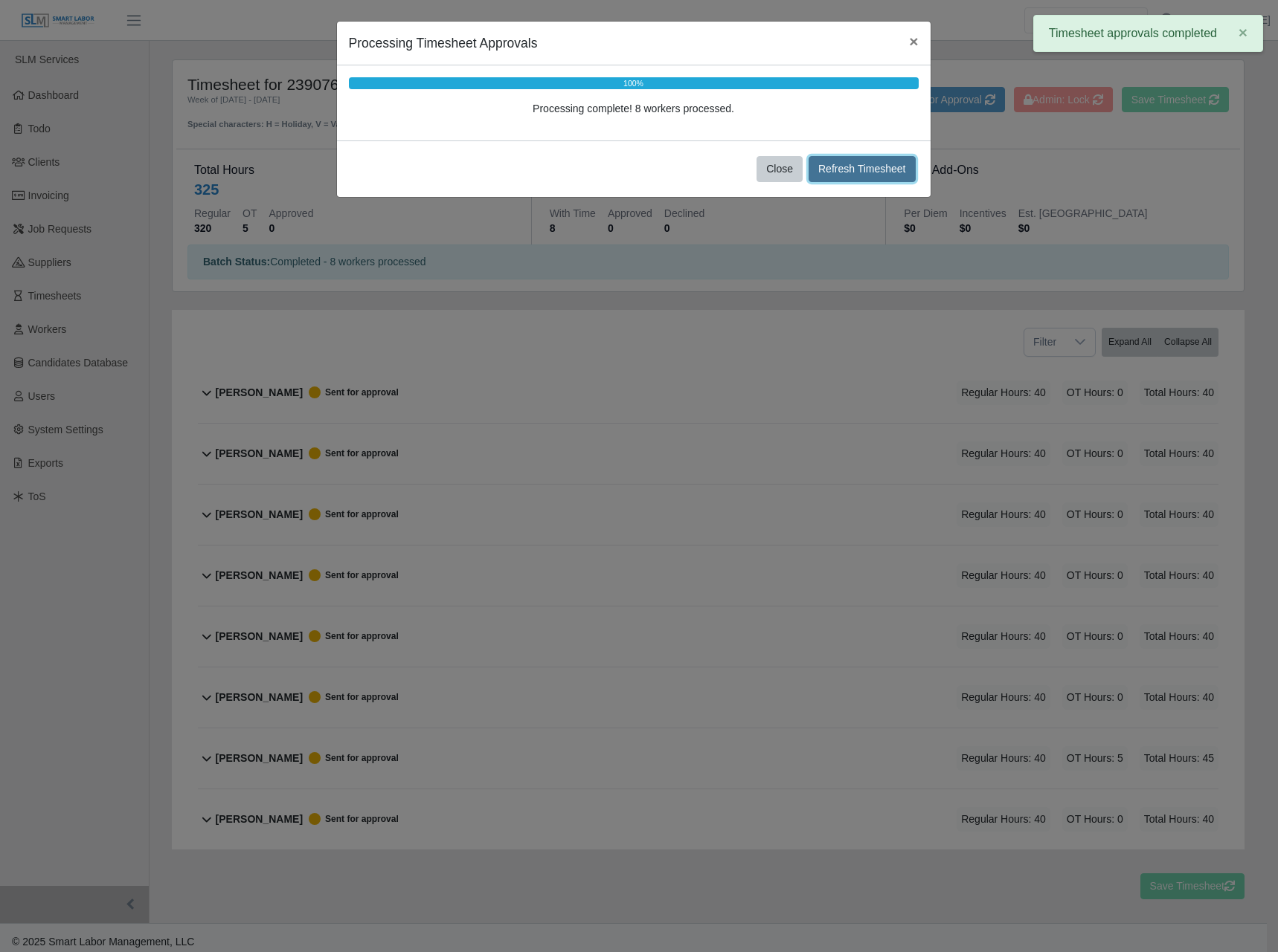
click at [827, 161] on button "Refresh Timesheet" at bounding box center [862, 169] width 107 height 26
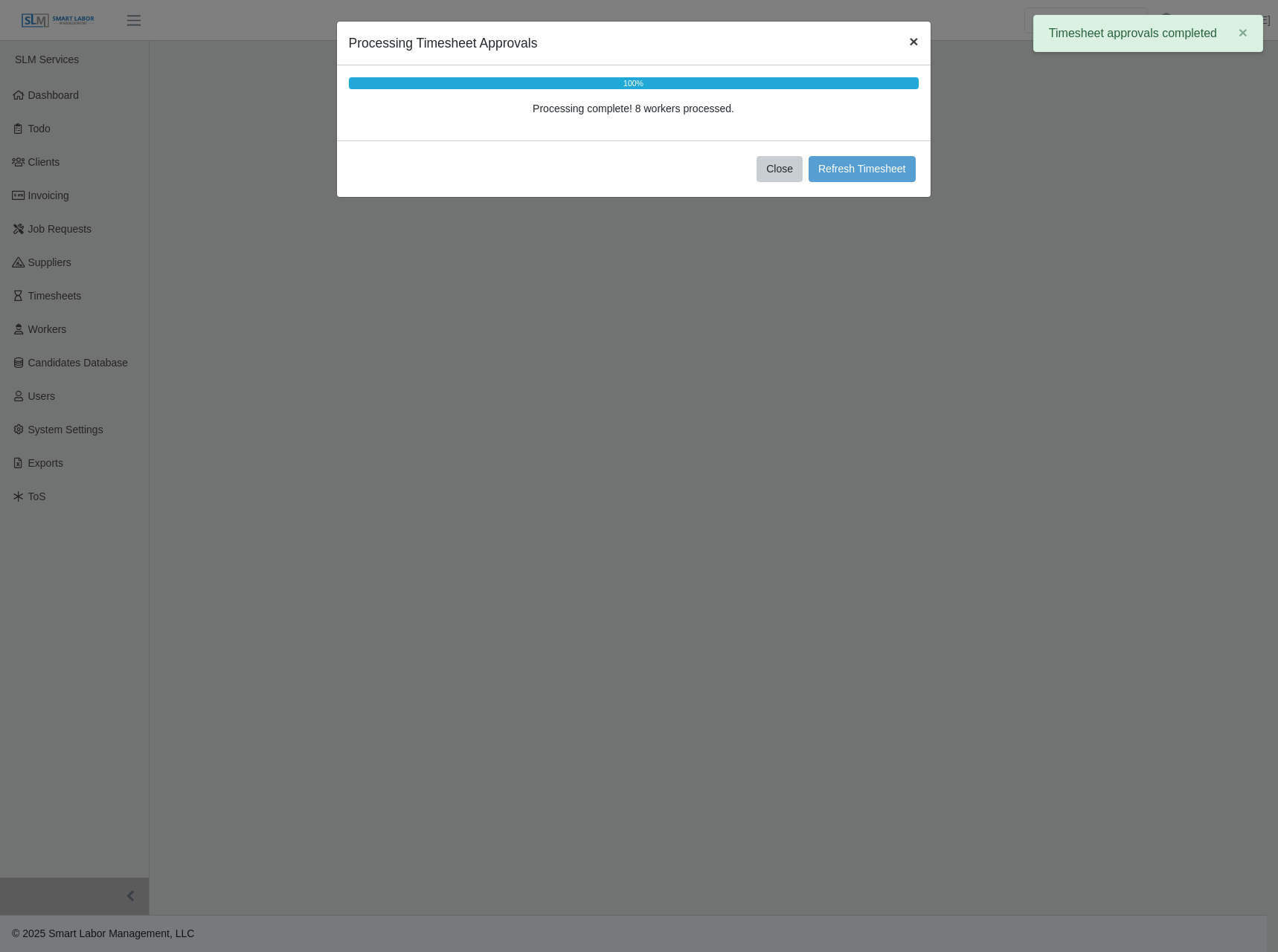
click at [917, 40] on span "×" at bounding box center [913, 41] width 9 height 17
